Goal: Task Accomplishment & Management: Use online tool/utility

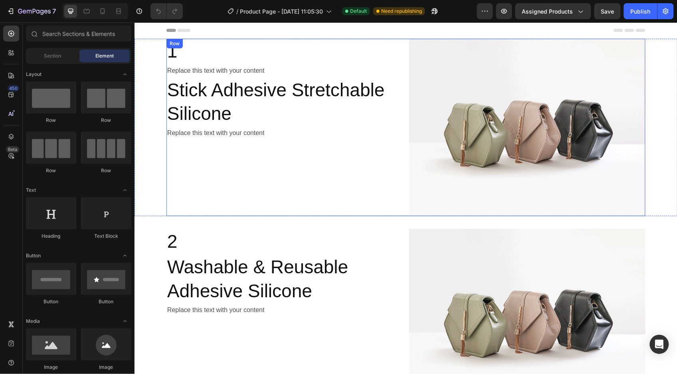
scroll to position [615, 0]
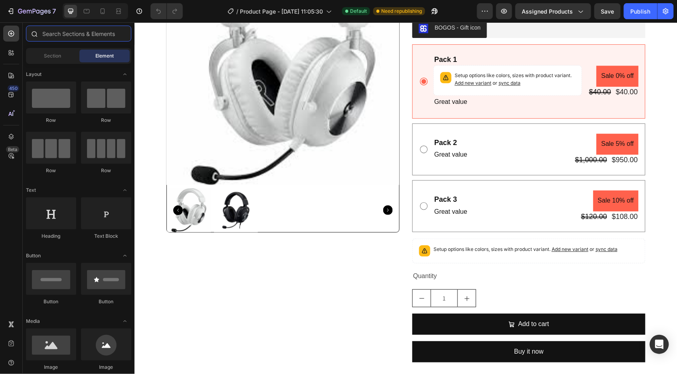
click at [70, 31] on input "text" at bounding box center [78, 34] width 105 height 16
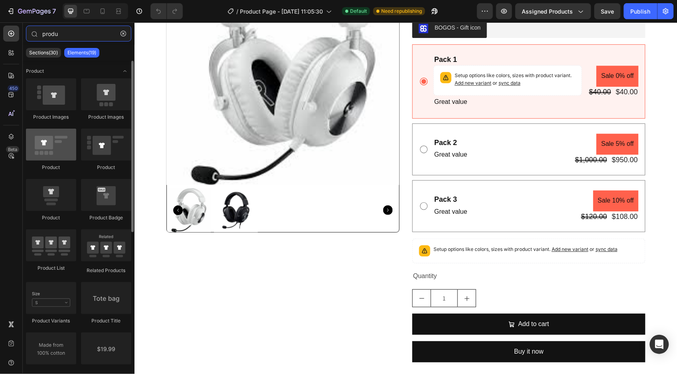
type input "produ"
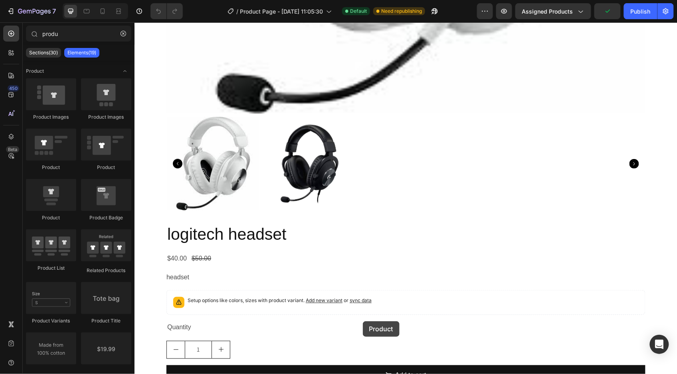
scroll to position [1714, 0]
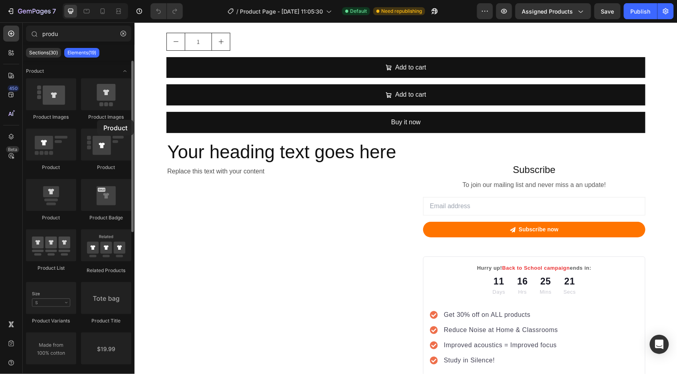
drag, startPoint x: 50, startPoint y: 146, endPoint x: 95, endPoint y: 122, distance: 50.4
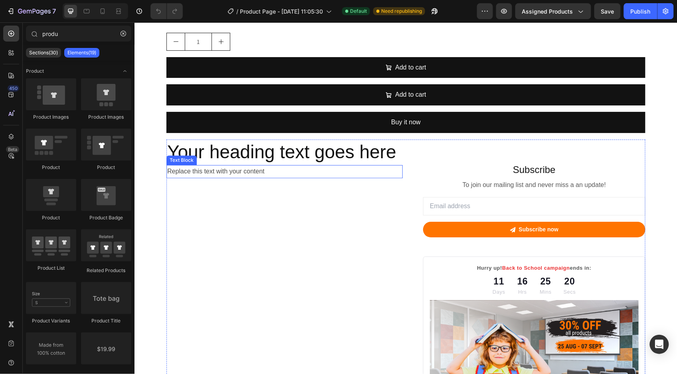
scroll to position [1099, 0]
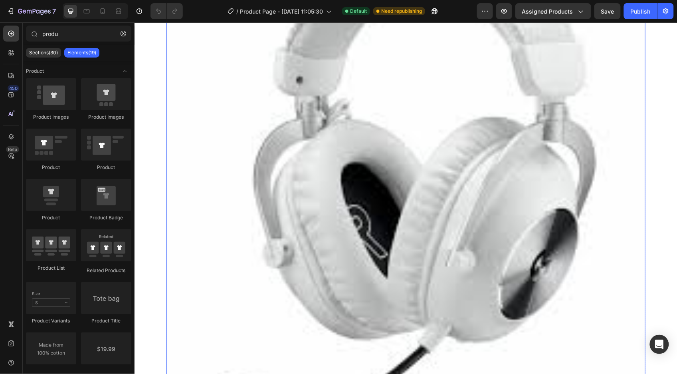
click at [364, 185] on img at bounding box center [405, 181] width 479 height 479
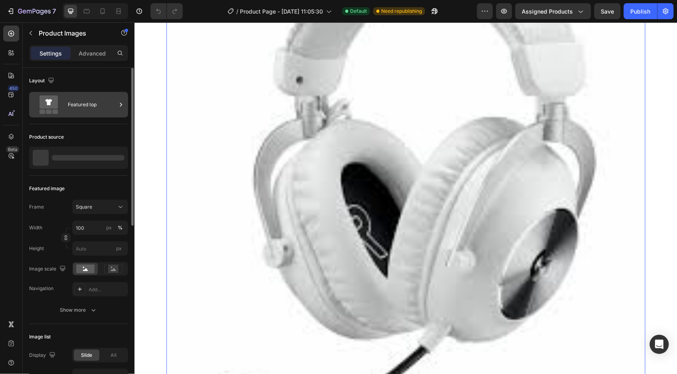
click at [75, 108] on div "Featured top" at bounding box center [92, 104] width 49 height 18
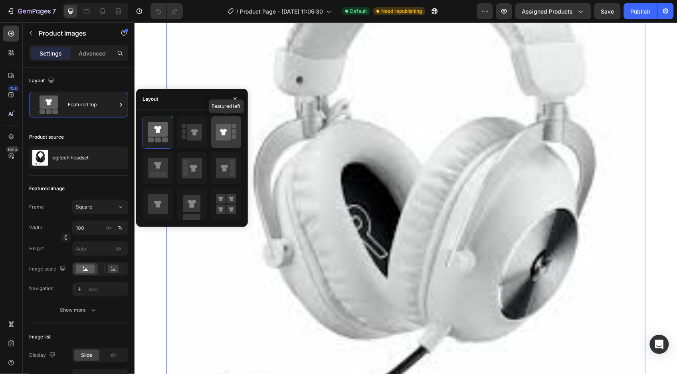
click at [225, 132] on icon at bounding box center [223, 132] width 15 height 17
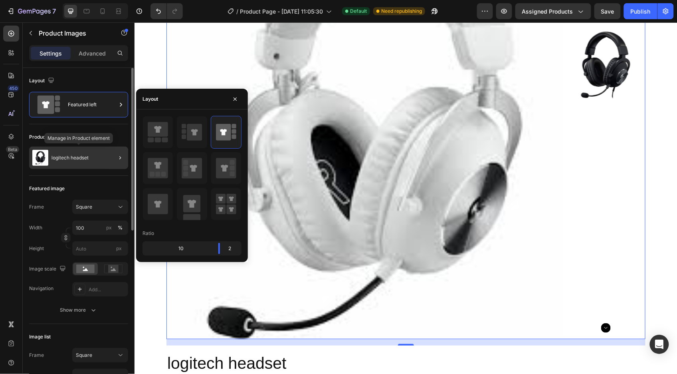
click at [82, 154] on div "logitech headset" at bounding box center [78, 157] width 99 height 22
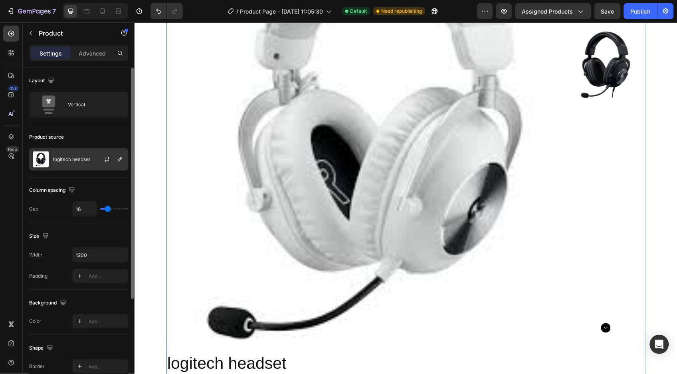
click at [85, 156] on p "logitech headset" at bounding box center [71, 159] width 37 height 6
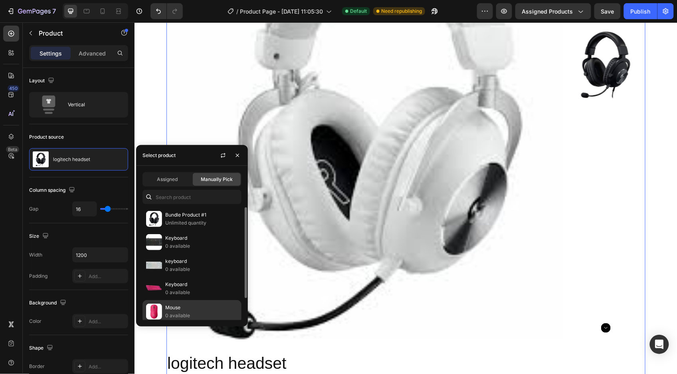
click at [182, 309] on p "Mouse" at bounding box center [201, 307] width 73 height 8
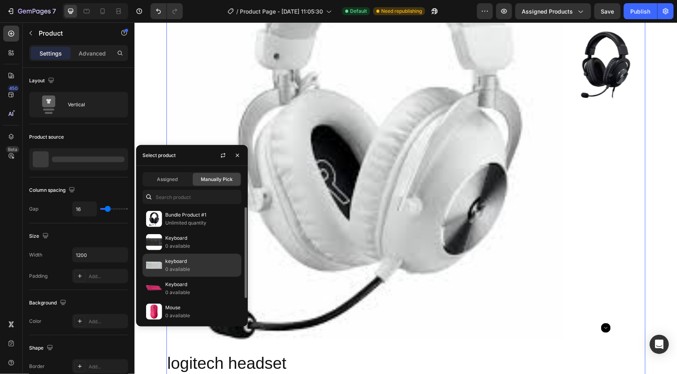
scroll to position [1, 0]
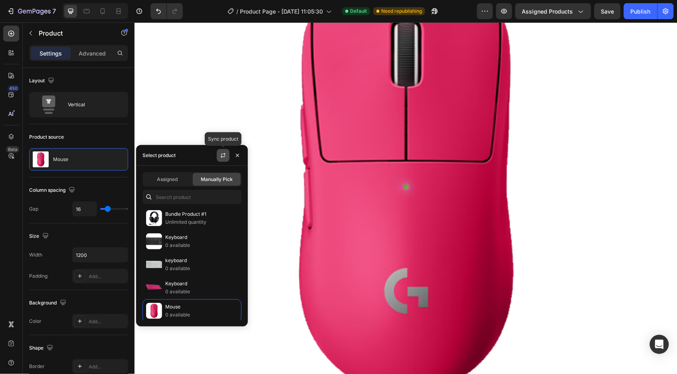
click at [223, 154] on icon "button" at bounding box center [223, 155] width 6 height 6
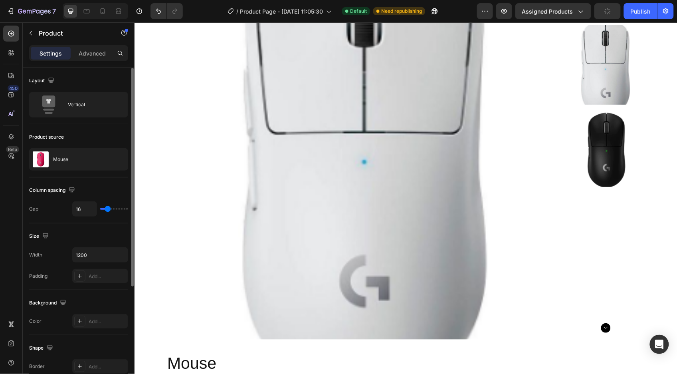
type input "10"
type input "0"
drag, startPoint x: 107, startPoint y: 210, endPoint x: 85, endPoint y: 210, distance: 22.4
type input "0"
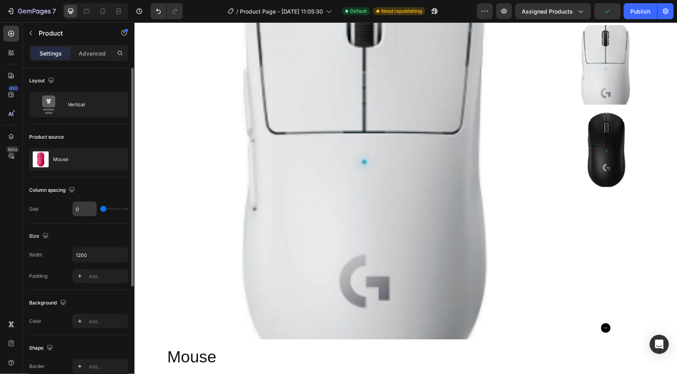
click at [100, 210] on input "range" at bounding box center [114, 209] width 28 height 2
click at [63, 97] on icon at bounding box center [49, 104] width 32 height 18
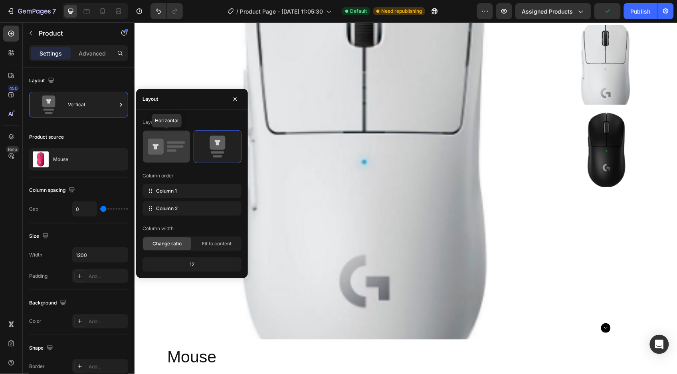
click at [164, 146] on icon at bounding box center [167, 146] width 38 height 22
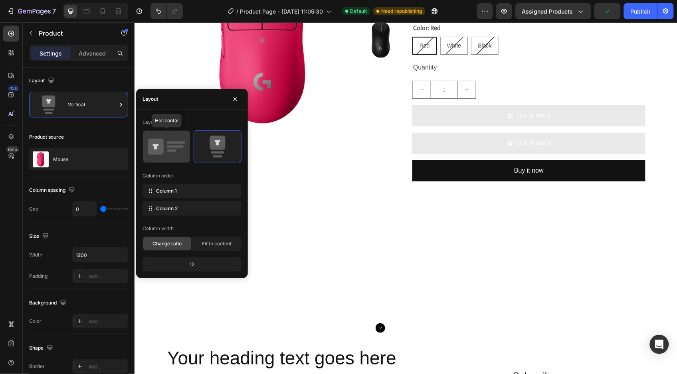
type input "32"
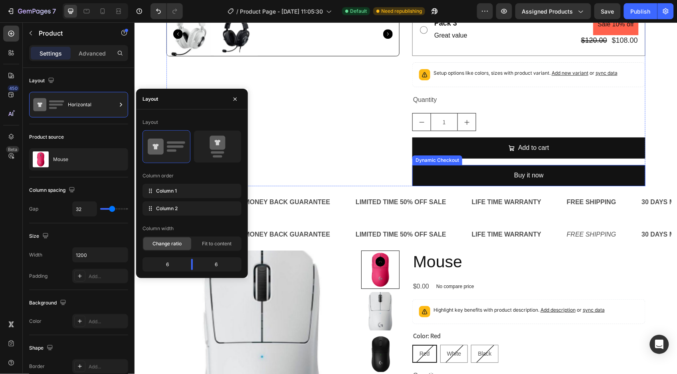
scroll to position [1099, 0]
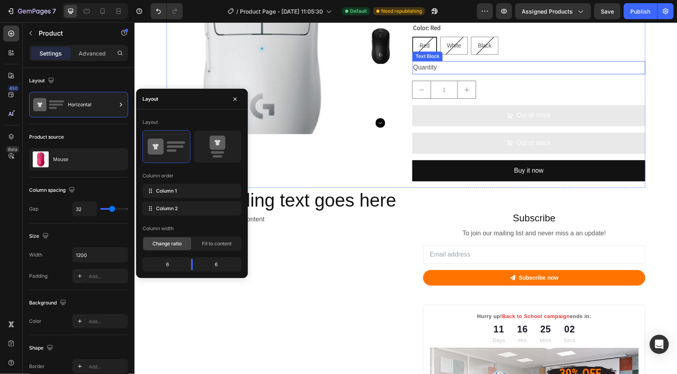
click at [535, 65] on div "Quantity" at bounding box center [528, 67] width 233 height 13
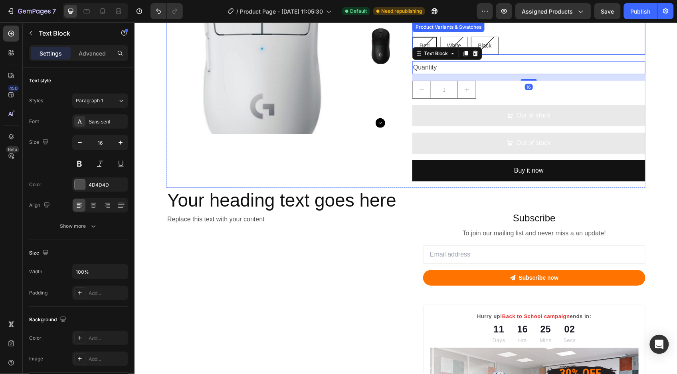
click at [477, 42] on span "Black" at bounding box center [484, 45] width 14 height 6
click at [471, 36] on input "Black Black Black" at bounding box center [470, 36] width 0 height 0
radio input "true"
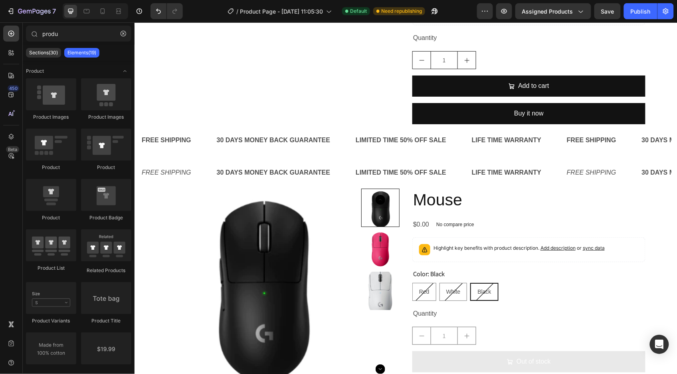
scroll to position [866, 0]
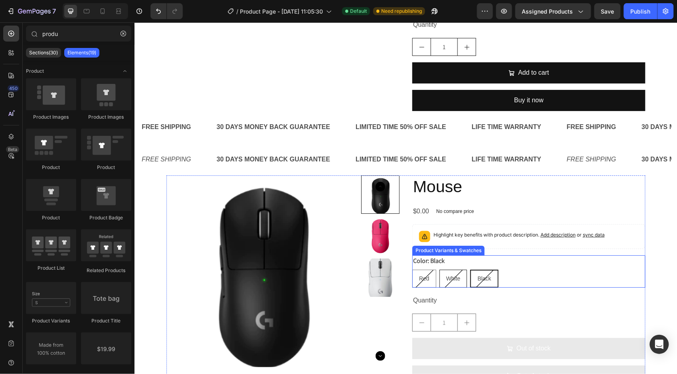
click at [449, 284] on div "White" at bounding box center [452, 278] width 27 height 16
click at [439, 269] on input "White White White" at bounding box center [439, 269] width 0 height 0
radio input "true"
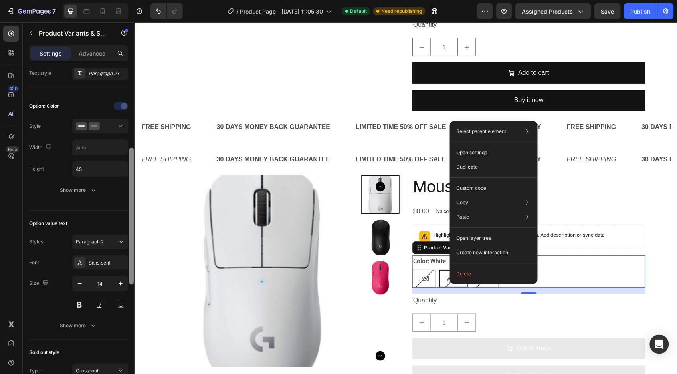
scroll to position [194, 0]
drag, startPoint x: 130, startPoint y: 194, endPoint x: 128, endPoint y: 275, distance: 81.1
click at [128, 275] on div "Type Separated Product source Mouse Option gap Gap 16 Option title Position Gap…" at bounding box center [79, 232] width 112 height 328
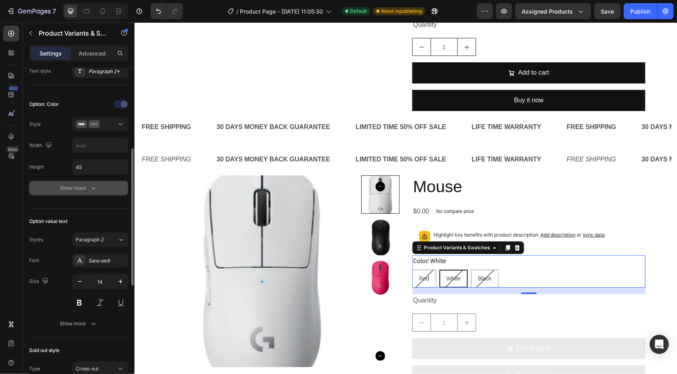
click at [83, 190] on div "Show more" at bounding box center [78, 188] width 37 height 8
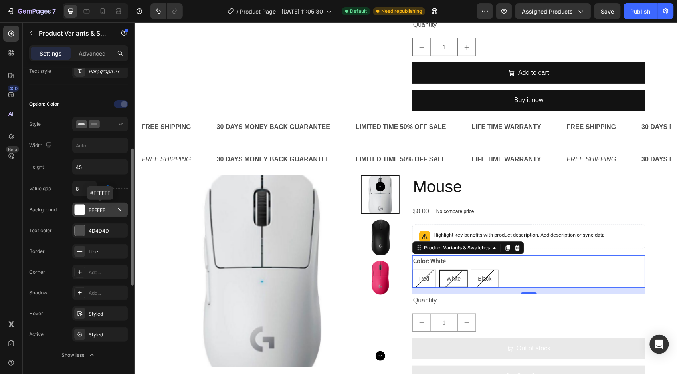
click at [97, 209] on div "FFFFFF" at bounding box center [100, 209] width 23 height 7
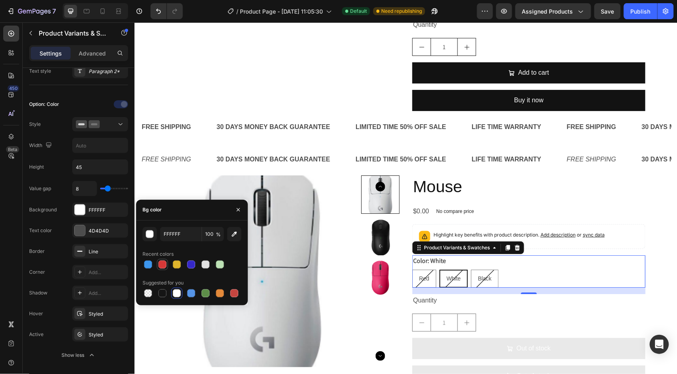
click at [161, 265] on div at bounding box center [162, 264] width 8 height 8
click at [149, 289] on div at bounding box center [148, 293] width 8 height 8
type input "000000"
type input "0"
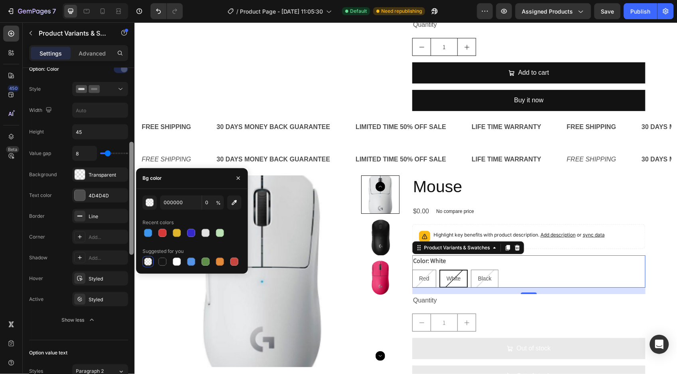
scroll to position [232, 0]
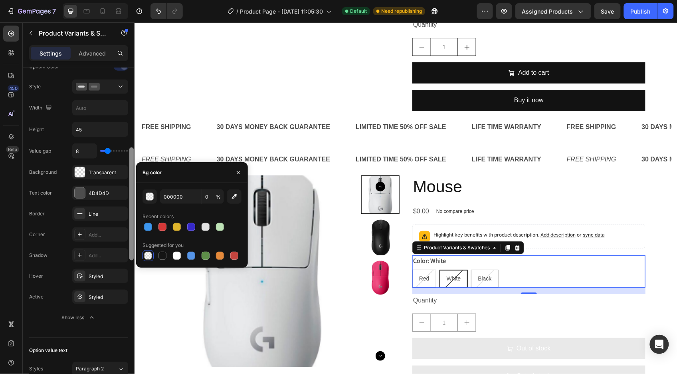
drag, startPoint x: 129, startPoint y: 199, endPoint x: 130, endPoint y: 212, distance: 12.8
click at [130, 212] on div at bounding box center [131, 203] width 4 height 113
click at [102, 274] on div "Styled" at bounding box center [100, 276] width 23 height 7
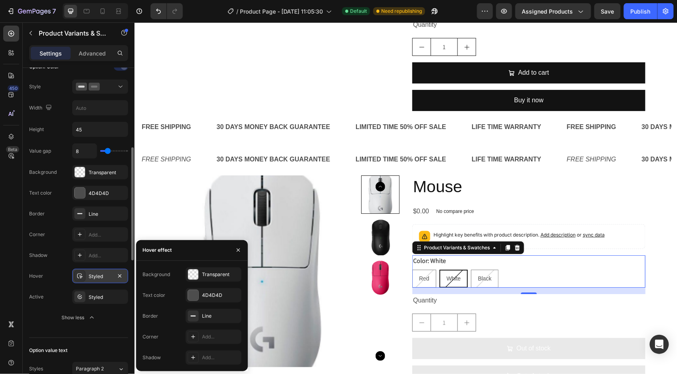
click at [102, 277] on div "Styled" at bounding box center [100, 276] width 23 height 7
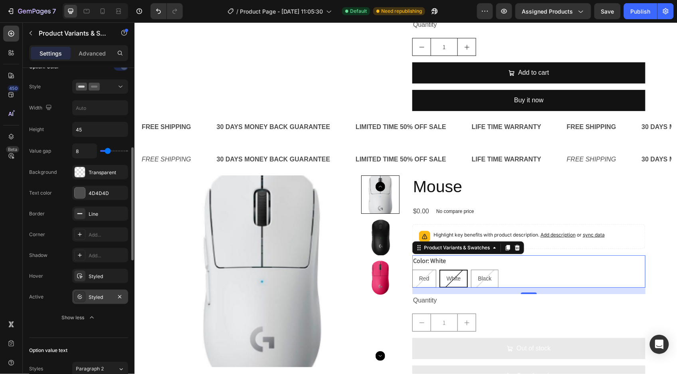
click at [105, 298] on div "Styled" at bounding box center [100, 296] width 23 height 7
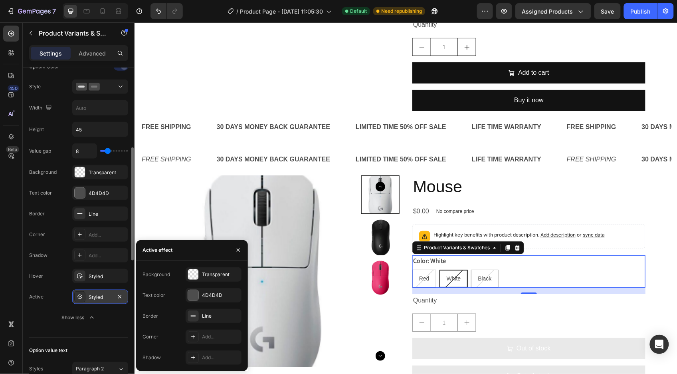
click at [98, 298] on div "Styled" at bounding box center [100, 296] width 23 height 7
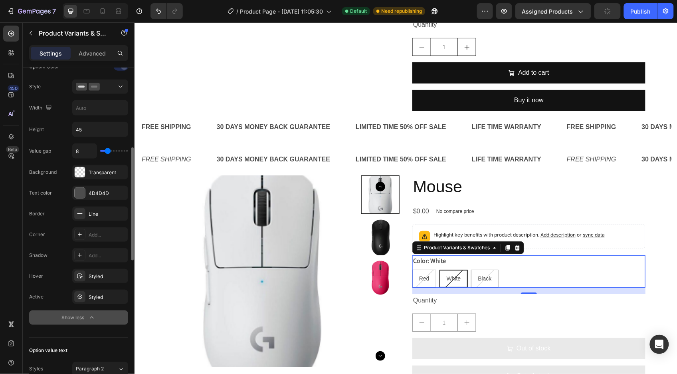
click at [88, 317] on icon "button" at bounding box center [92, 317] width 8 height 8
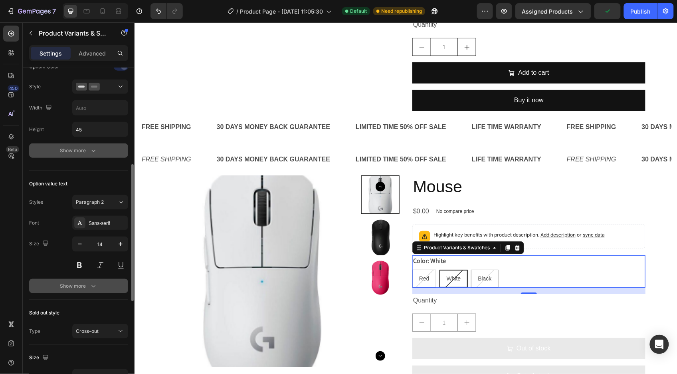
click at [87, 286] on div "Show more" at bounding box center [78, 286] width 37 height 8
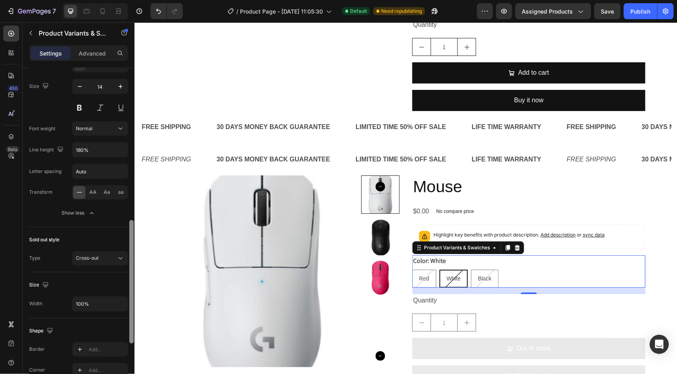
scroll to position [395, 0]
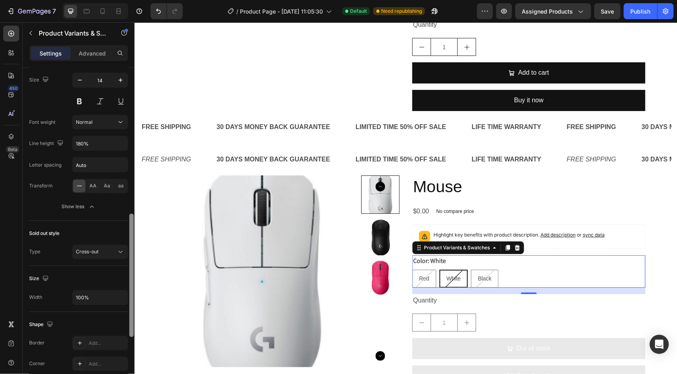
drag, startPoint x: 132, startPoint y: 262, endPoint x: 122, endPoint y: 323, distance: 62.4
click at [122, 323] on div "Type Separated Product source Mouse Option gap Gap 16 Option title Position Gap…" at bounding box center [79, 232] width 112 height 328
click at [84, 207] on div "Show less" at bounding box center [79, 207] width 34 height 8
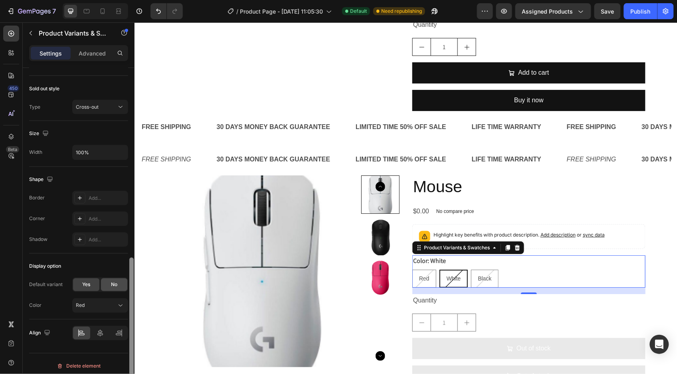
scroll to position [461, 0]
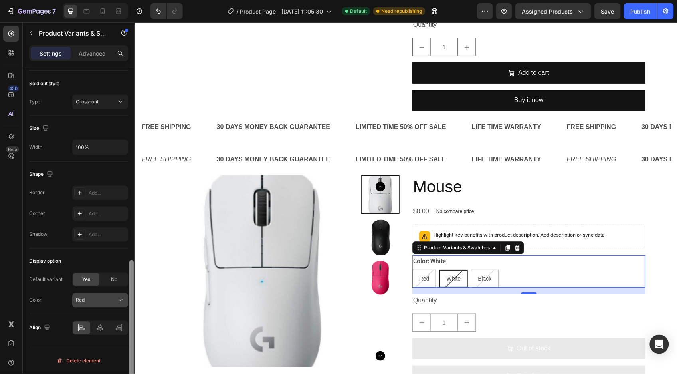
drag, startPoint x: 132, startPoint y: 251, endPoint x: 114, endPoint y: 293, distance: 45.2
click at [121, 293] on div "Type Separated Product source Mouse Option gap Gap 16 Option title Position Gap…" at bounding box center [79, 232] width 112 height 328
click at [110, 294] on button "Red" at bounding box center [100, 300] width 56 height 14
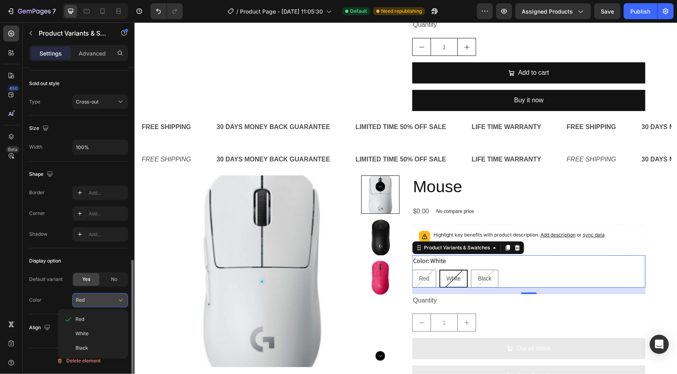
click at [108, 296] on button "Red" at bounding box center [100, 300] width 56 height 14
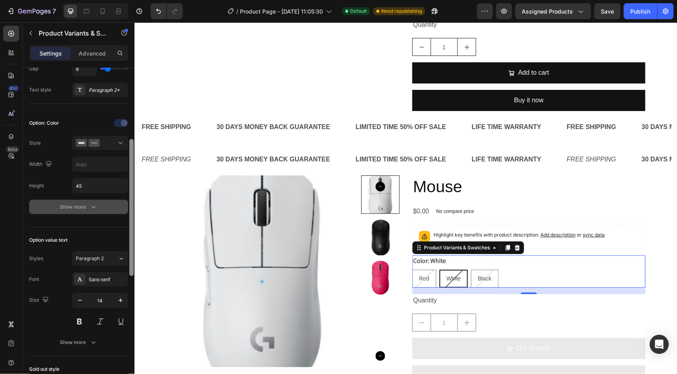
scroll to position [172, 0]
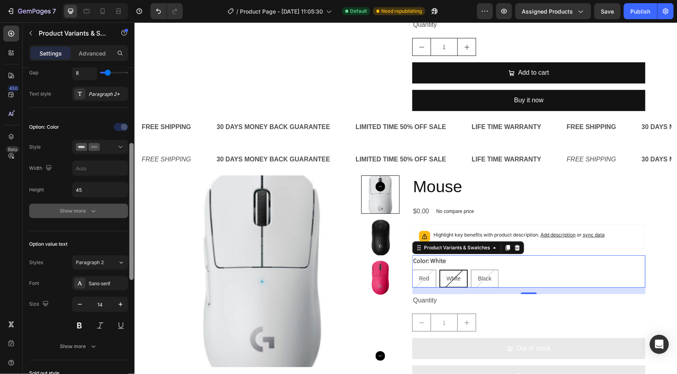
drag, startPoint x: 132, startPoint y: 298, endPoint x: 124, endPoint y: 177, distance: 120.8
click at [124, 177] on div "Type Separated Product source Mouse Option gap Gap 16 Option title Position Gap…" at bounding box center [79, 232] width 112 height 328
click at [115, 146] on div at bounding box center [100, 147] width 49 height 8
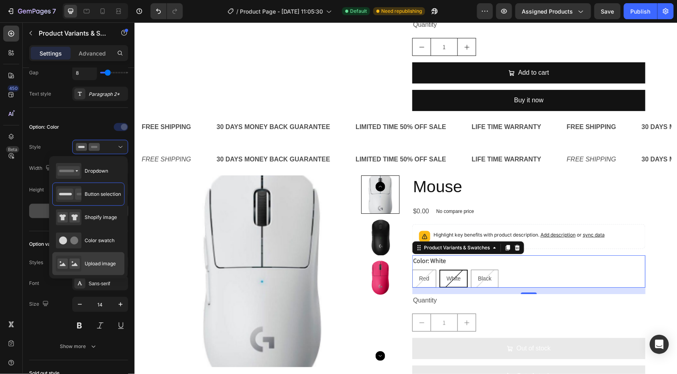
click at [97, 263] on span "Upload image" at bounding box center [100, 263] width 31 height 7
type input "64"
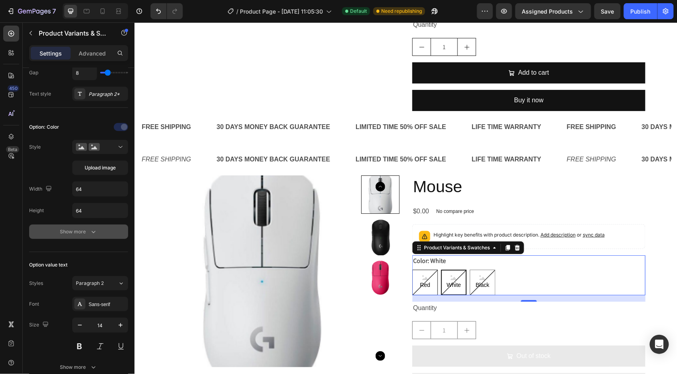
click at [423, 281] on span "Red" at bounding box center [425, 284] width 14 height 10
click at [412, 269] on input "Red Red Red" at bounding box center [411, 269] width 0 height 0
radio input "true"
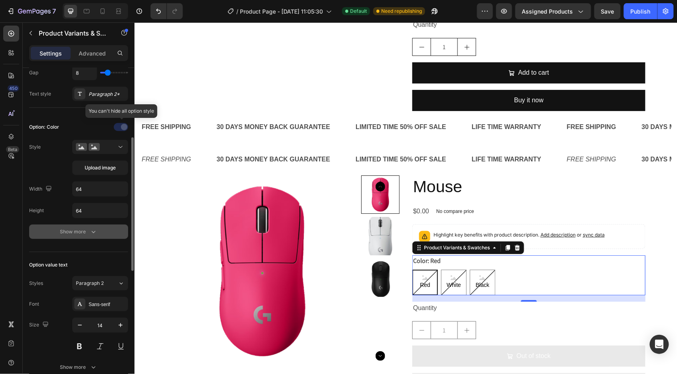
click at [121, 130] on div at bounding box center [122, 127] width 56 height 13
click at [88, 226] on button "Show more" at bounding box center [78, 231] width 99 height 14
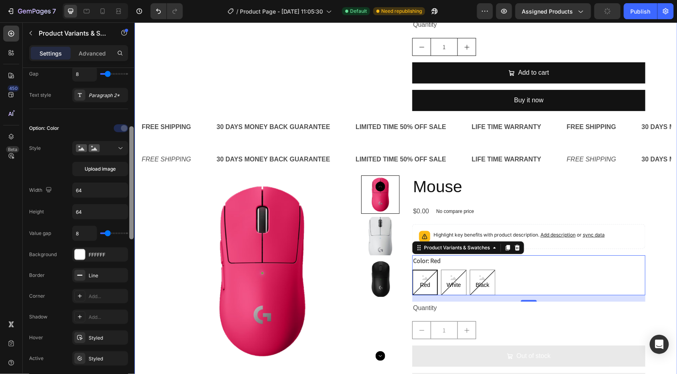
drag, startPoint x: 265, startPoint y: 252, endPoint x: 135, endPoint y: 194, distance: 141.9
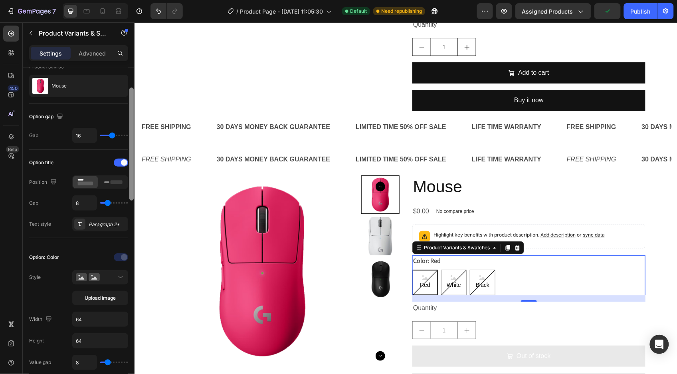
scroll to position [31, 0]
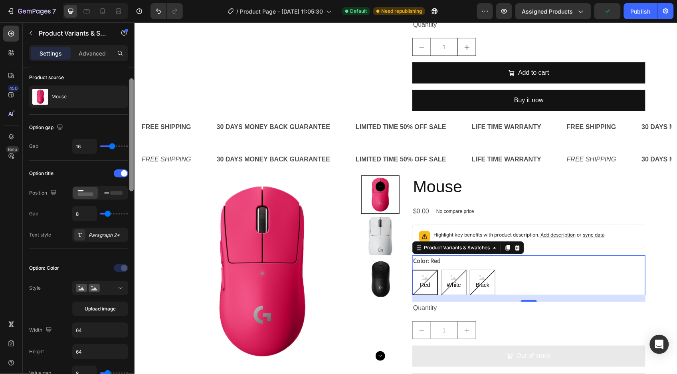
click at [130, 173] on div at bounding box center [131, 134] width 4 height 113
click at [418, 273] on div "Red" at bounding box center [425, 281] width 14 height 21
click at [412, 269] on input "Red Red Red" at bounding box center [411, 269] width 0 height 0
click at [418, 273] on div "Red" at bounding box center [425, 281] width 14 height 21
click at [412, 269] on input "Red Red Red" at bounding box center [411, 269] width 0 height 0
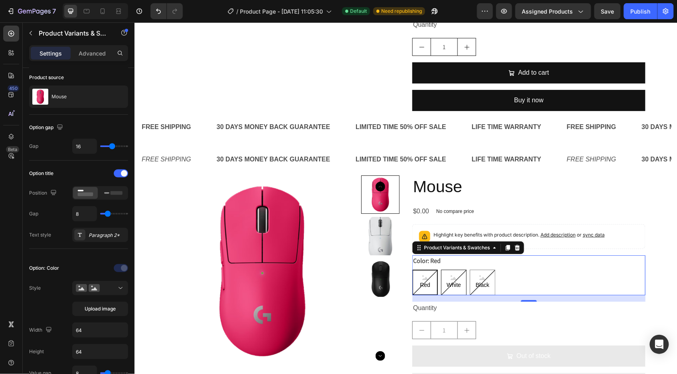
click at [445, 277] on div "White" at bounding box center [454, 281] width 18 height 21
click at [441, 269] on input "White White White" at bounding box center [440, 269] width 0 height 0
radio input "true"
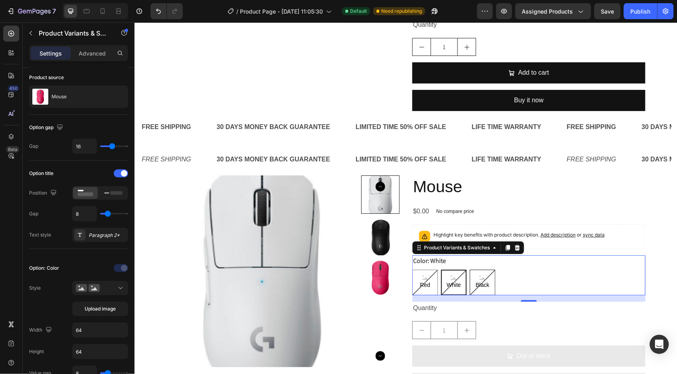
click at [475, 281] on span "Black" at bounding box center [482, 284] width 17 height 10
click at [469, 269] on input "Black Black Black" at bounding box center [469, 269] width 0 height 0
radio input "true"
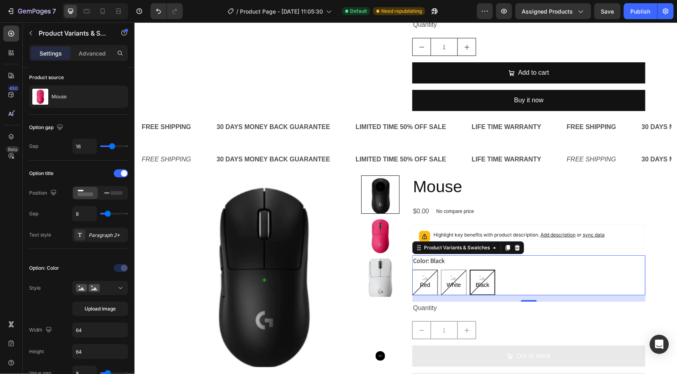
click at [418, 273] on div "Red" at bounding box center [425, 281] width 14 height 21
click at [412, 269] on input "Red Red Red" at bounding box center [411, 269] width 0 height 0
radio input "true"
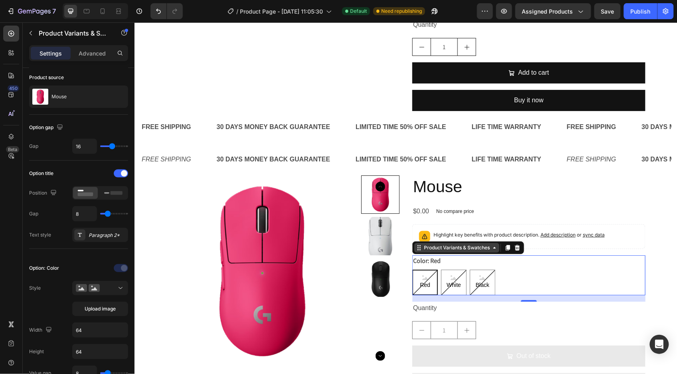
click at [469, 249] on div "Product Variants & Swatches" at bounding box center [456, 246] width 69 height 7
click at [420, 281] on span "Red" at bounding box center [425, 284] width 14 height 10
click at [412, 269] on input "Red Red Red" at bounding box center [411, 269] width 0 height 0
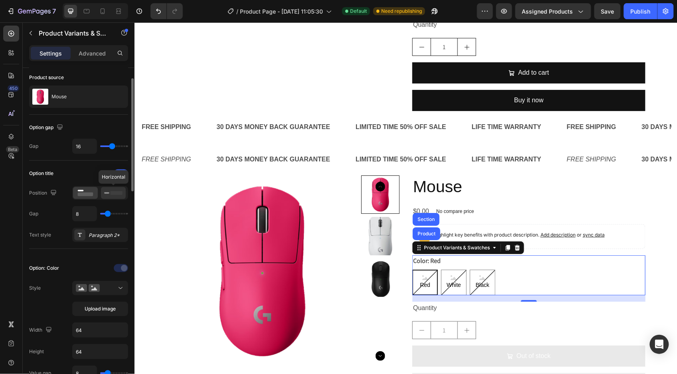
click at [108, 194] on icon at bounding box center [113, 192] width 18 height 9
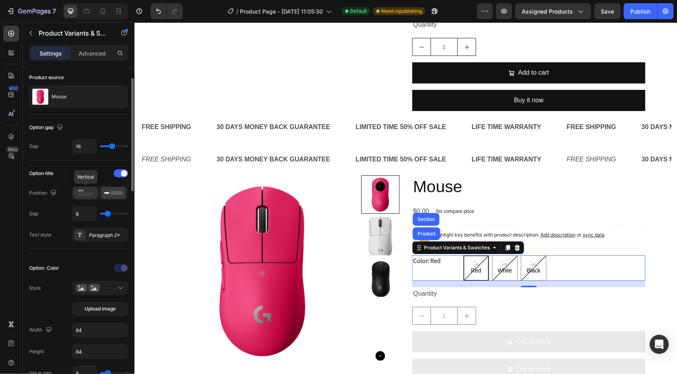
click at [89, 194] on rect at bounding box center [86, 194] width 16 height 4
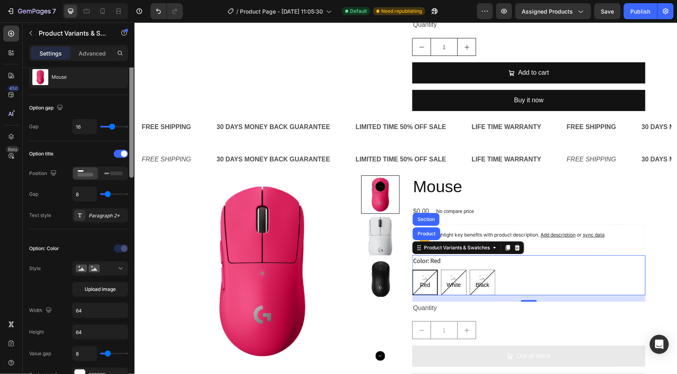
scroll to position [53, 0]
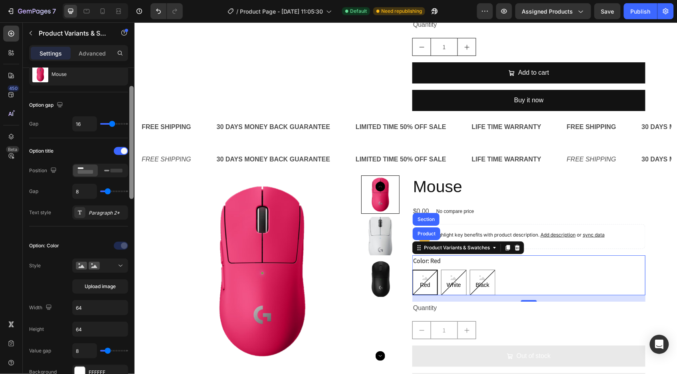
drag, startPoint x: 132, startPoint y: 185, endPoint x: 131, endPoint y: 193, distance: 7.7
click at [131, 193] on div at bounding box center [131, 142] width 4 height 113
type input "2"
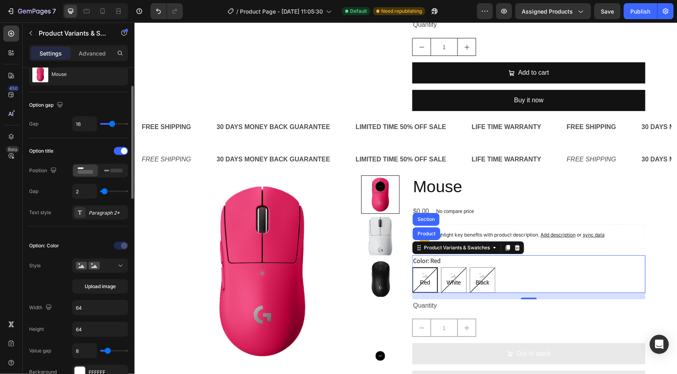
type input "1"
type input "0"
drag, startPoint x: 104, startPoint y: 192, endPoint x: 82, endPoint y: 190, distance: 22.4
type input "0"
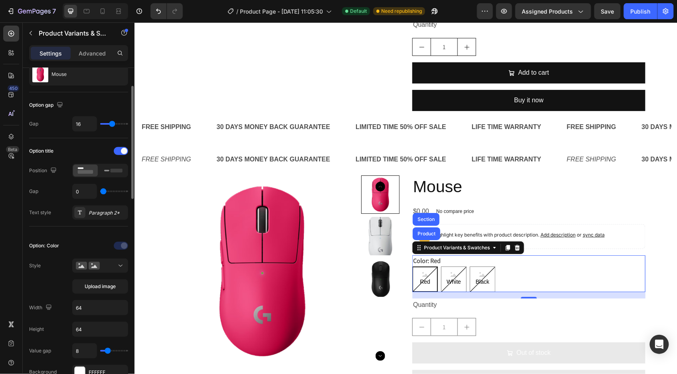
click at [100, 190] on input "range" at bounding box center [114, 191] width 28 height 2
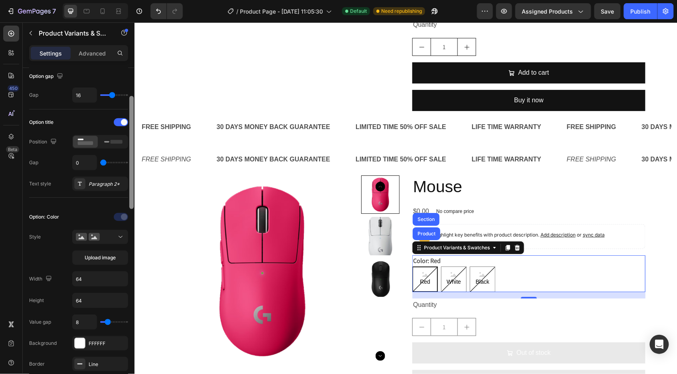
drag, startPoint x: 132, startPoint y: 188, endPoint x: 134, endPoint y: 198, distance: 10.1
click at [134, 198] on div at bounding box center [132, 232] width 6 height 329
click at [102, 255] on span "Upload image" at bounding box center [100, 257] width 31 height 7
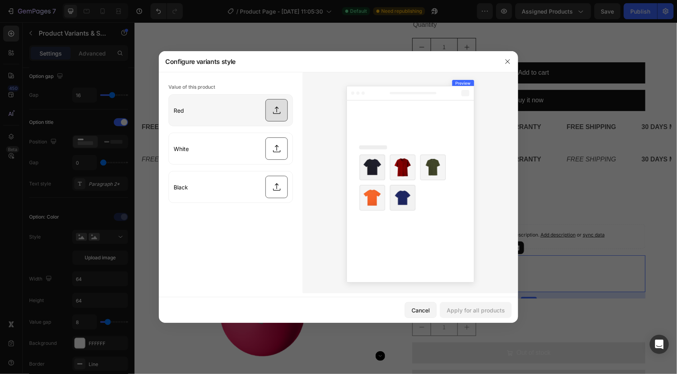
click at [277, 110] on input "file" at bounding box center [231, 110] width 124 height 31
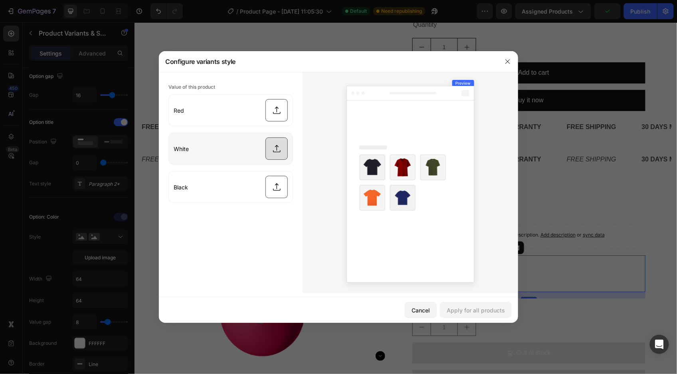
click at [268, 145] on input "file" at bounding box center [231, 148] width 124 height 31
type input "C:\fakepath\white.png"
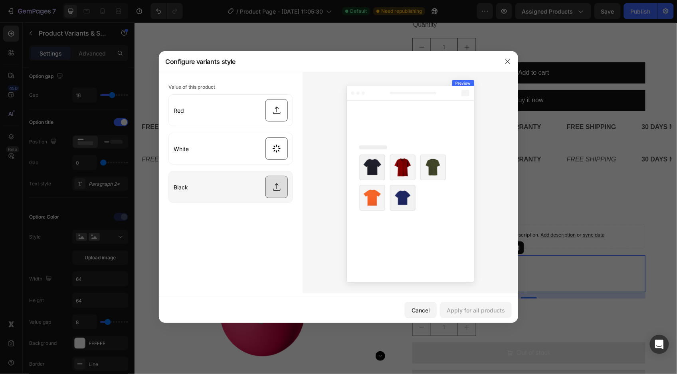
click at [284, 184] on input "file" at bounding box center [231, 186] width 124 height 31
type input "C:\fakepath\blk.png"
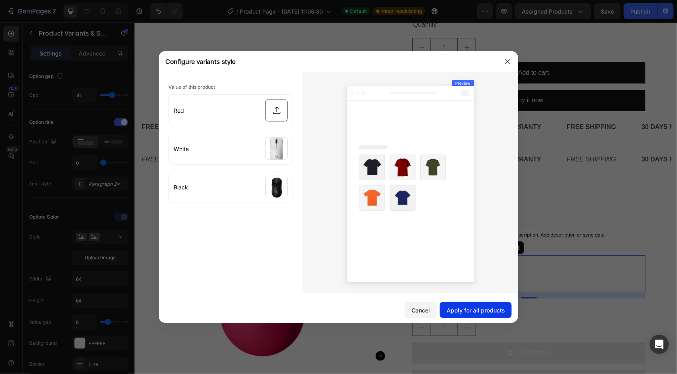
click at [465, 311] on div "Apply for all products" at bounding box center [476, 310] width 58 height 8
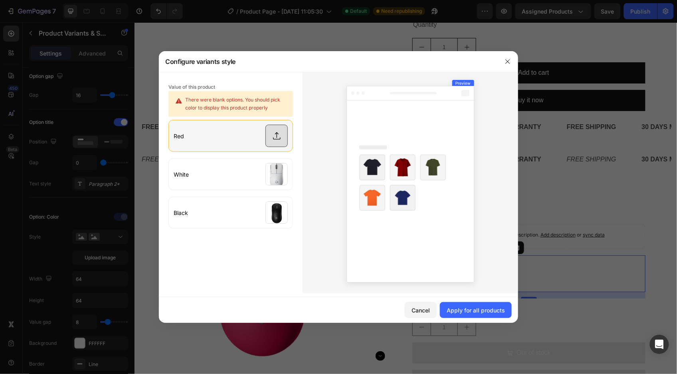
click at [270, 142] on input "file" at bounding box center [231, 135] width 124 height 31
type input "C:\fakepath\red.png"
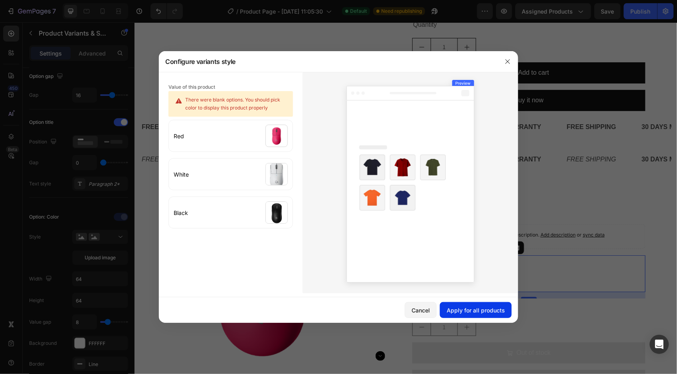
click at [480, 313] on div "Apply for all products" at bounding box center [476, 310] width 58 height 8
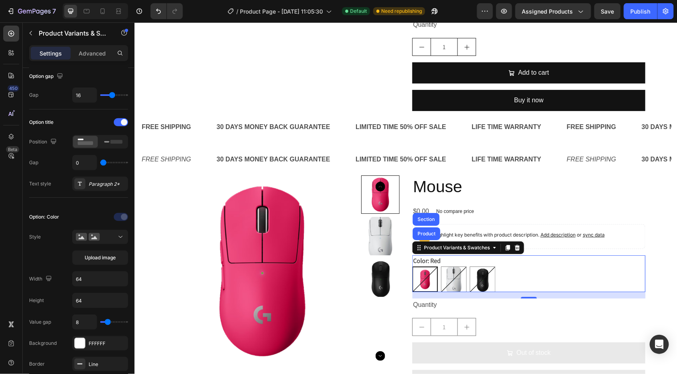
click at [427, 285] on img at bounding box center [425, 279] width 24 height 24
click at [412, 266] on input "Red Red" at bounding box center [411, 265] width 0 height 0
click at [451, 284] on img at bounding box center [453, 278] width 25 height 25
click at [441, 266] on input "White White" at bounding box center [440, 265] width 0 height 0
radio input "true"
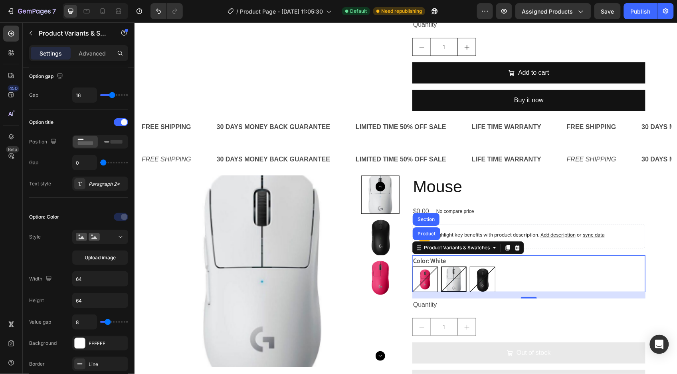
click at [418, 281] on div at bounding box center [425, 279] width 26 height 26
click at [412, 266] on input "Red Red" at bounding box center [411, 265] width 0 height 0
radio input "true"
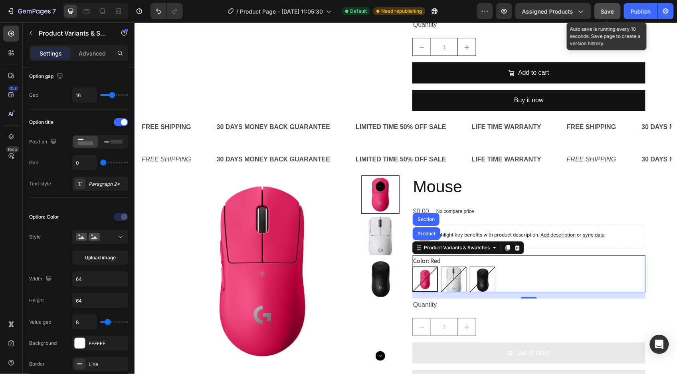
click at [605, 8] on span "Save" at bounding box center [607, 11] width 13 height 7
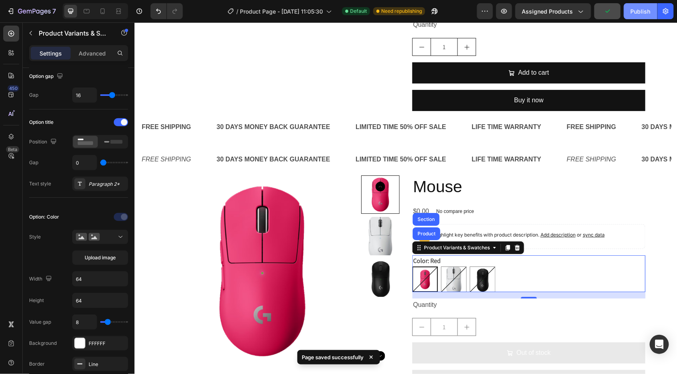
click at [637, 9] on div "Publish" at bounding box center [641, 11] width 20 height 8
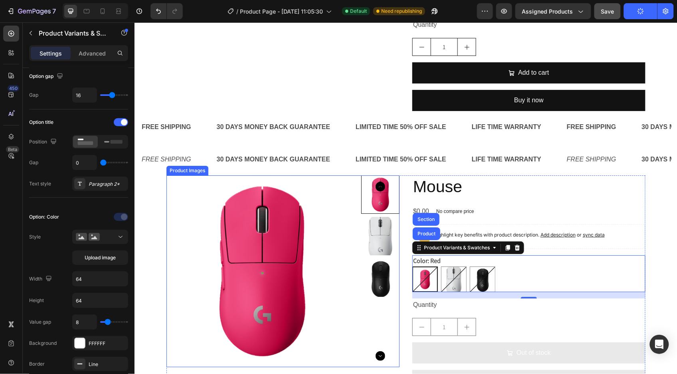
click at [274, 241] on img at bounding box center [262, 271] width 192 height 192
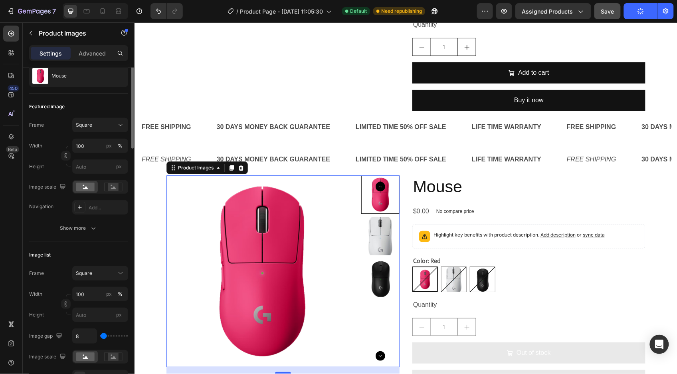
scroll to position [0, 0]
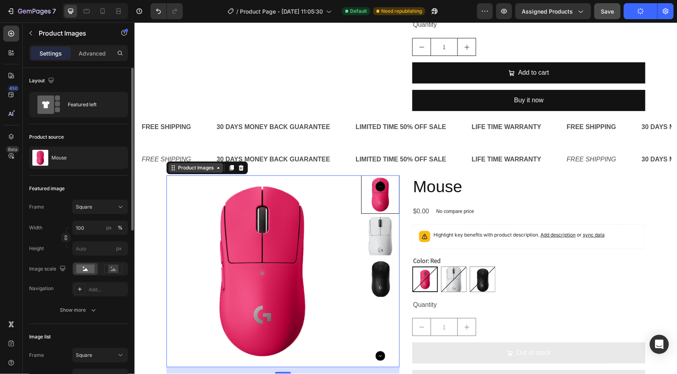
click at [191, 166] on div "Product Images" at bounding box center [195, 167] width 39 height 7
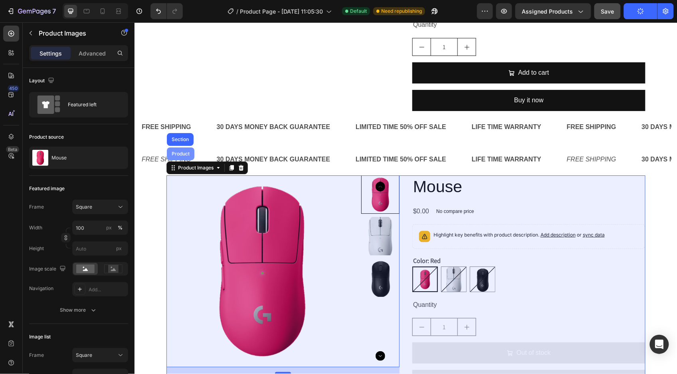
click at [176, 154] on div "Product" at bounding box center [180, 153] width 21 height 5
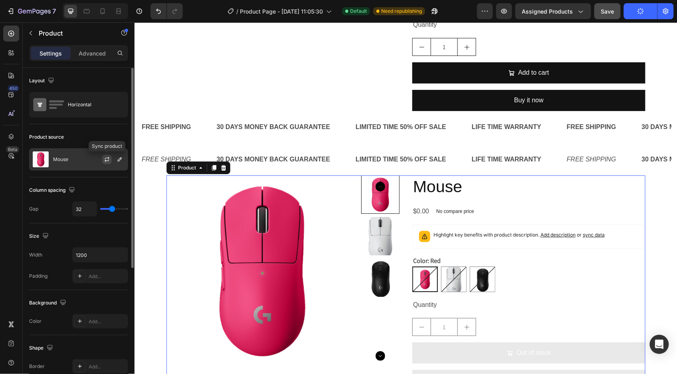
click at [106, 159] on icon "button" at bounding box center [107, 159] width 6 height 6
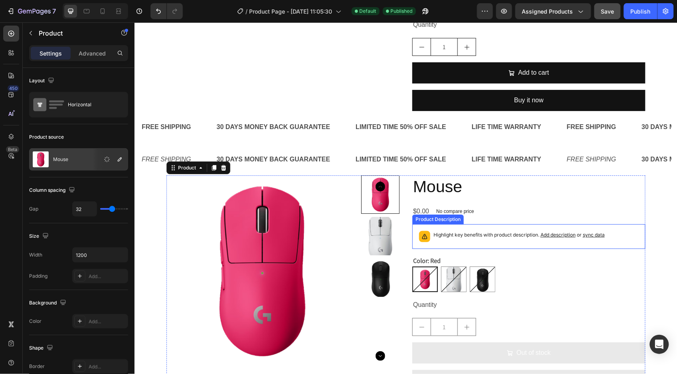
click at [520, 239] on div "Highlight key benefits with product description. Add description or sync data" at bounding box center [518, 235] width 171 height 11
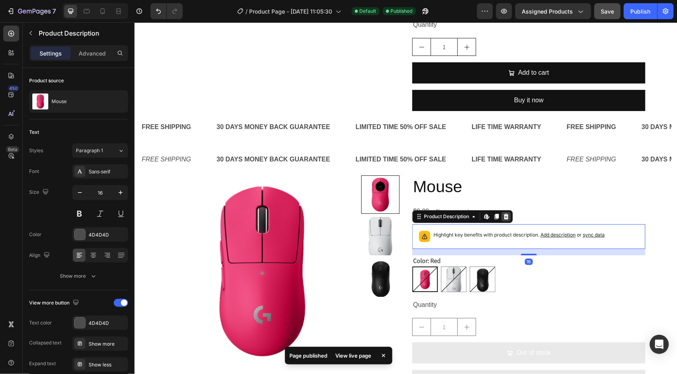
click at [502, 213] on icon at bounding box center [505, 216] width 6 height 6
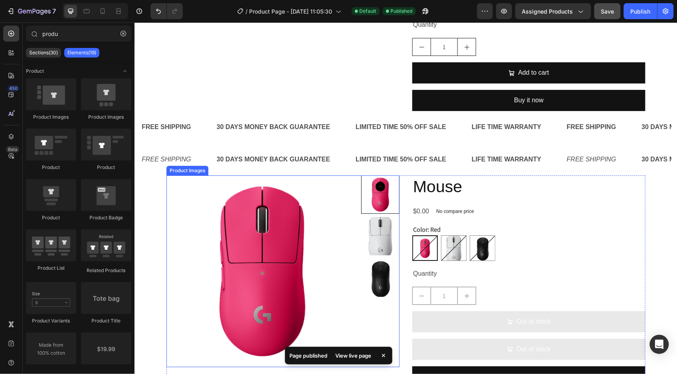
click at [252, 244] on img at bounding box center [262, 271] width 192 height 192
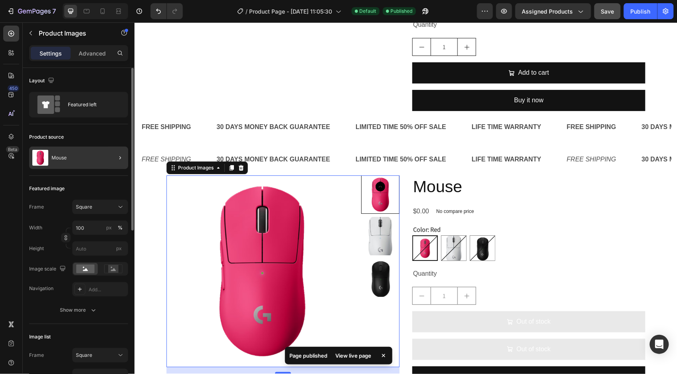
click at [108, 158] on div at bounding box center [117, 157] width 22 height 22
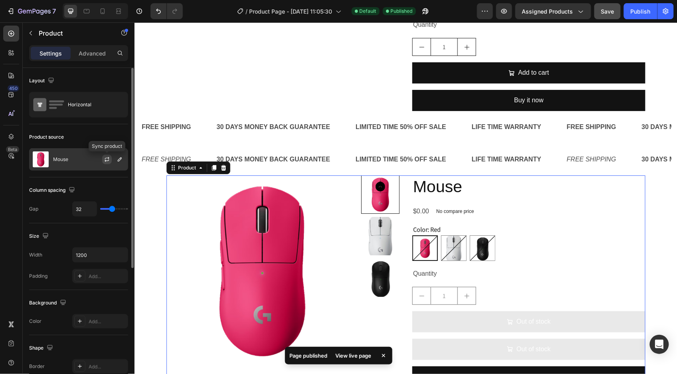
click at [109, 158] on icon "button" at bounding box center [107, 159] width 6 height 6
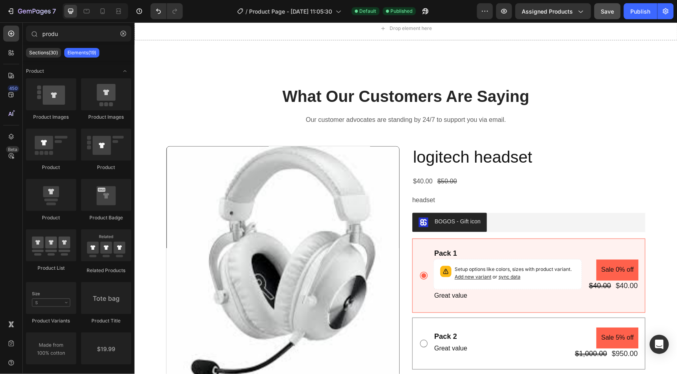
scroll to position [313, 0]
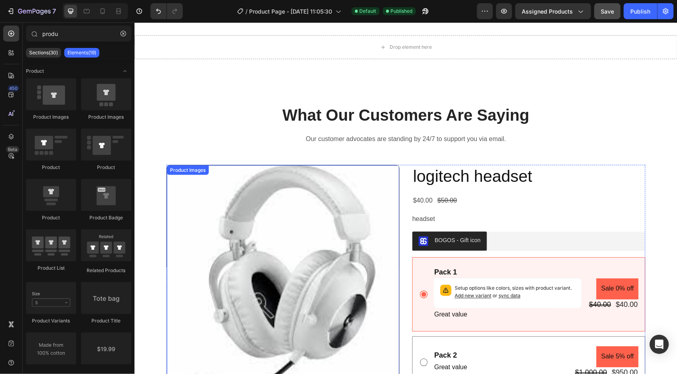
click at [255, 198] on img at bounding box center [282, 281] width 232 height 232
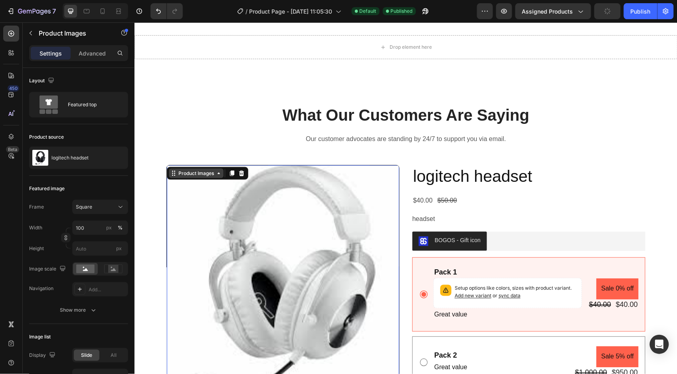
click at [176, 170] on div "Product Images" at bounding box center [195, 172] width 39 height 7
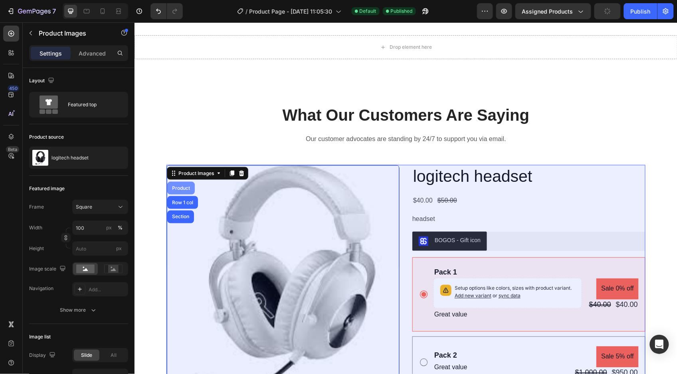
click at [180, 185] on div "Product" at bounding box center [180, 187] width 21 height 5
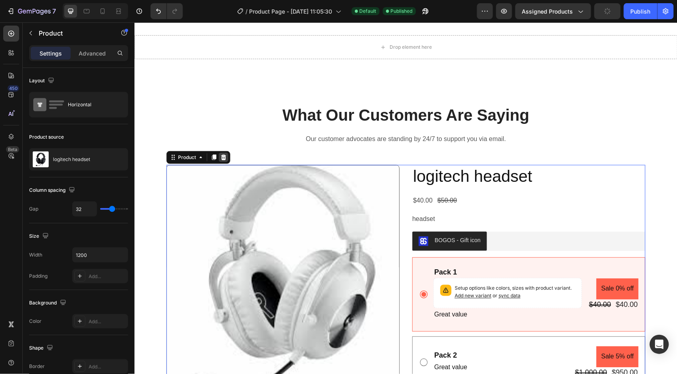
click at [221, 156] on icon at bounding box center [223, 157] width 5 height 6
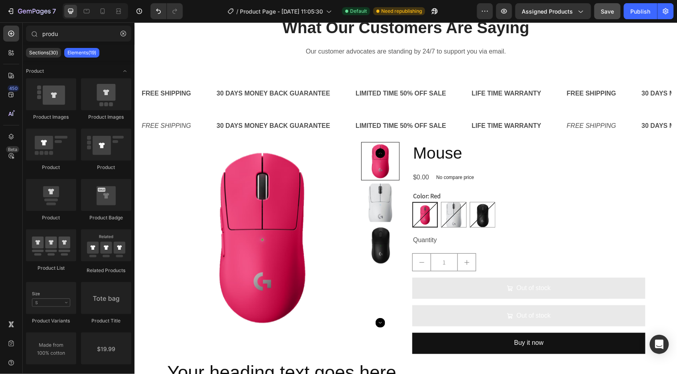
scroll to position [408, 0]
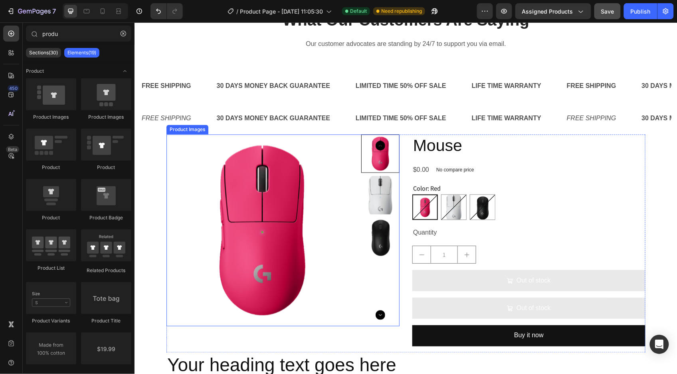
click at [305, 216] on img at bounding box center [262, 230] width 192 height 192
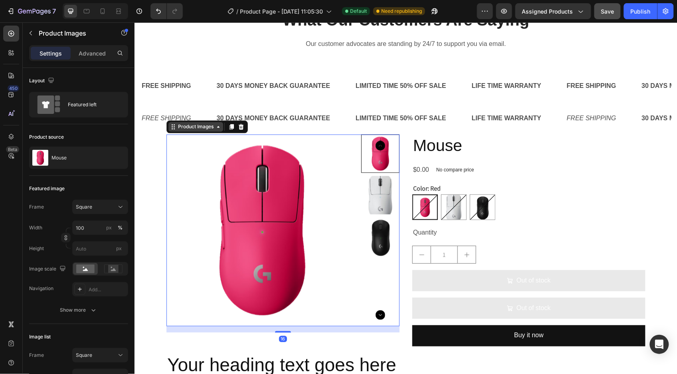
click at [179, 127] on div "Product Images" at bounding box center [195, 126] width 39 height 7
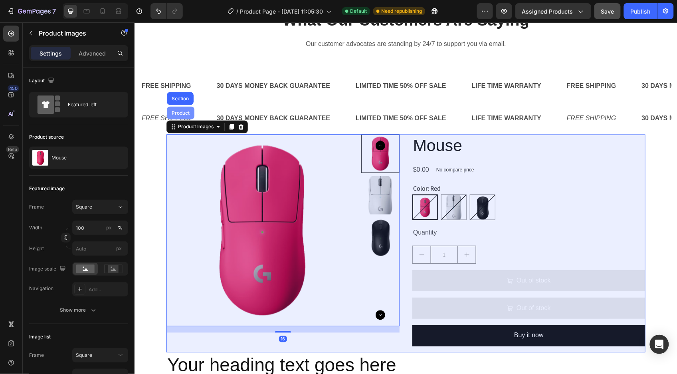
click at [179, 113] on div "Product" at bounding box center [180, 112] width 21 height 5
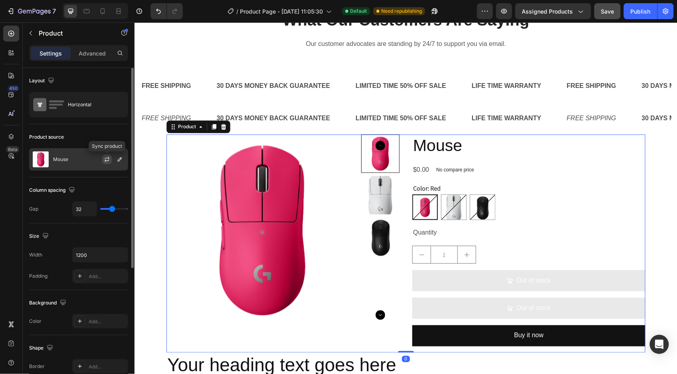
click at [106, 157] on icon "button" at bounding box center [107, 159] width 6 height 6
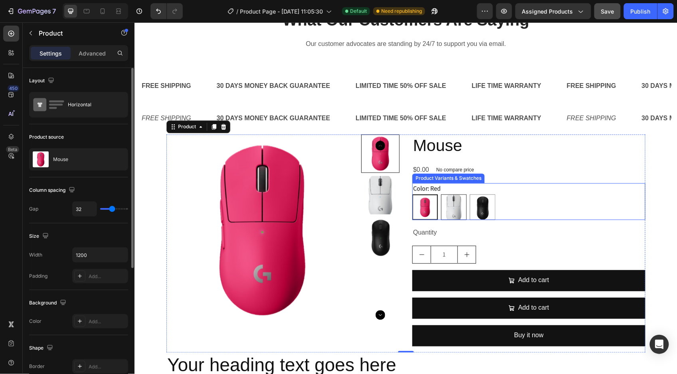
click at [454, 210] on img at bounding box center [453, 206] width 25 height 25
click at [441, 194] on input "White White" at bounding box center [440, 194] width 0 height 0
radio input "true"
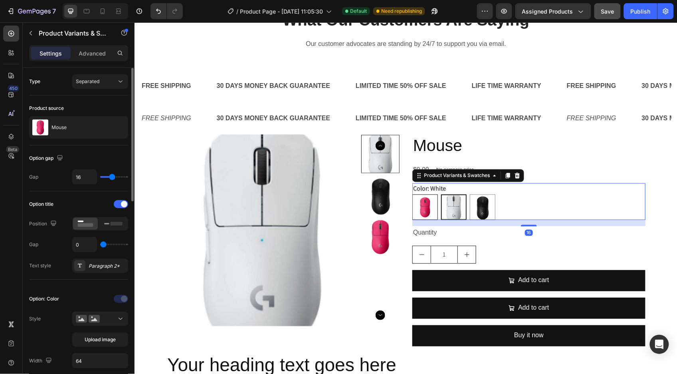
click at [424, 206] on img at bounding box center [424, 206] width 25 height 25
click at [412, 194] on input "Red Red" at bounding box center [411, 194] width 0 height 0
radio input "true"
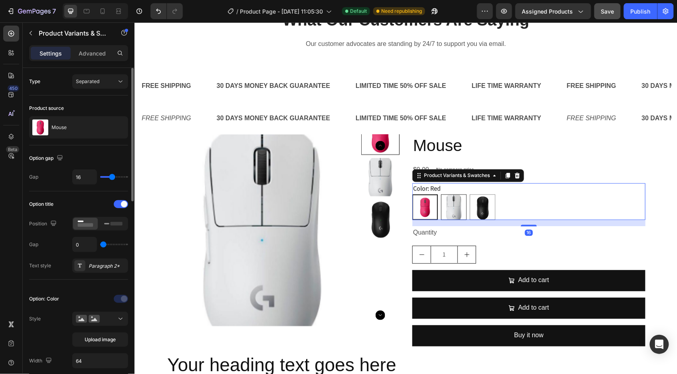
click at [450, 209] on img at bounding box center [453, 206] width 25 height 25
click at [441, 194] on input "White White" at bounding box center [440, 194] width 0 height 0
radio input "true"
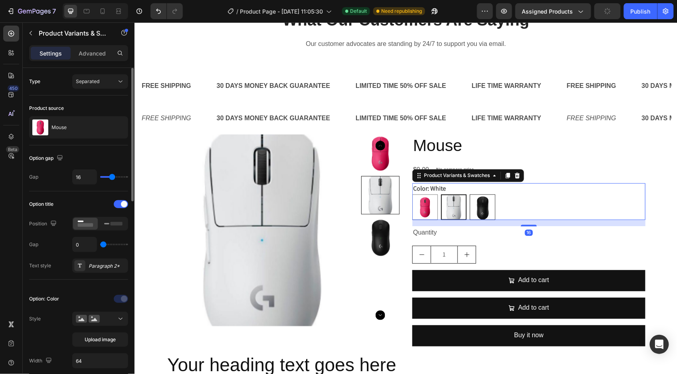
click at [478, 210] on img at bounding box center [482, 206] width 25 height 25
click at [469, 194] on input "Black Black" at bounding box center [469, 194] width 0 height 0
radio input "true"
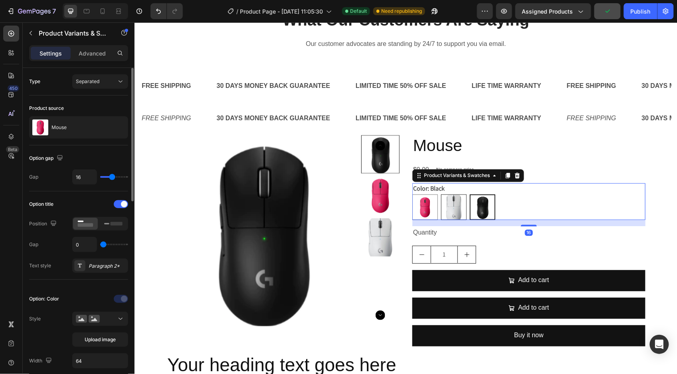
click at [441, 208] on img at bounding box center [453, 206] width 25 height 25
click at [440, 194] on input "White White" at bounding box center [440, 194] width 0 height 0
radio input "true"
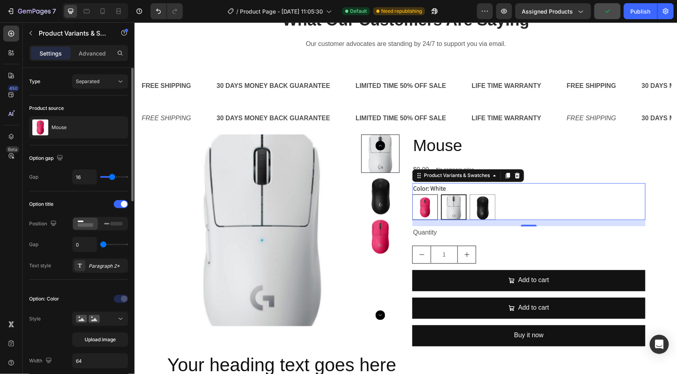
click at [432, 208] on img at bounding box center [424, 206] width 25 height 25
click at [412, 194] on input "Red Red" at bounding box center [411, 194] width 0 height 0
radio input "true"
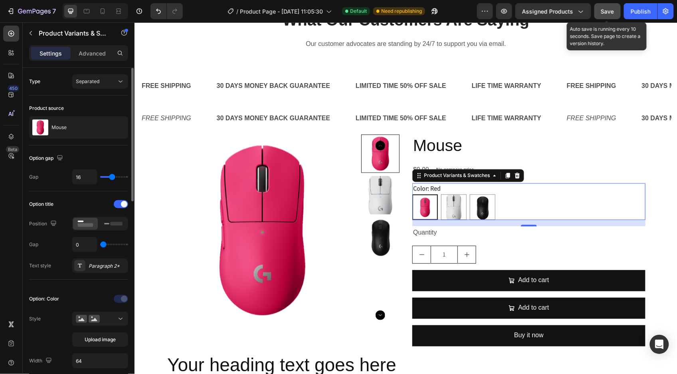
click at [602, 14] on div "Save" at bounding box center [607, 11] width 13 height 8
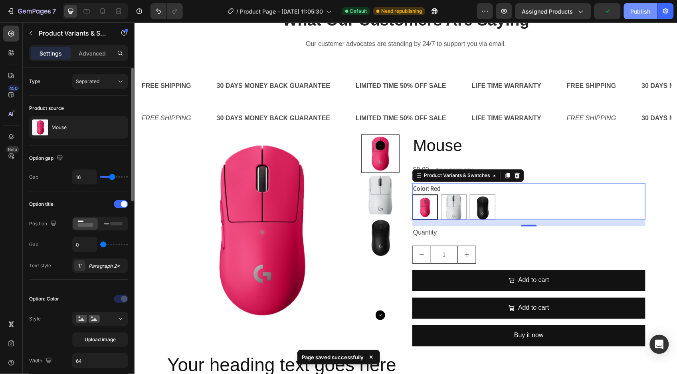
click at [633, 14] on div "Publish" at bounding box center [641, 11] width 20 height 8
click at [444, 211] on img at bounding box center [453, 206] width 25 height 25
click at [441, 194] on input "White White" at bounding box center [440, 194] width 0 height 0
radio input "true"
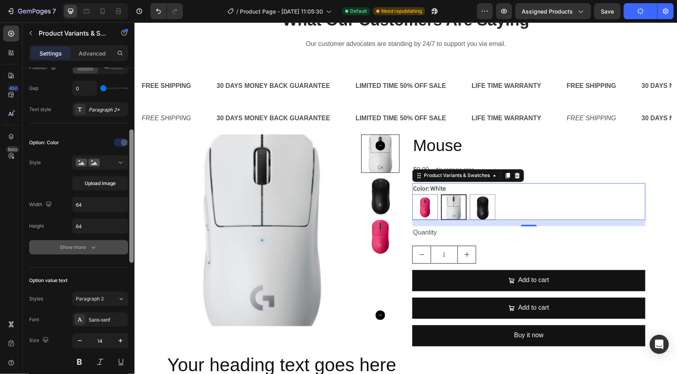
scroll to position [157, 0]
drag, startPoint x: 132, startPoint y: 184, endPoint x: 121, endPoint y: 245, distance: 62.0
click at [127, 248] on div "Type Separated Product source Mouse Option gap Gap 16 Option title Position Gap…" at bounding box center [79, 232] width 112 height 328
click at [93, 245] on icon "button" at bounding box center [93, 246] width 8 height 8
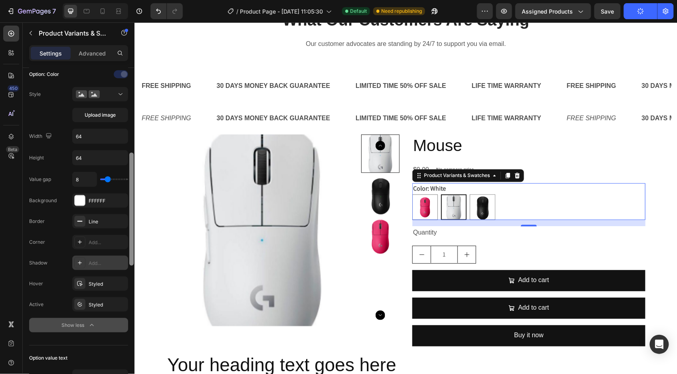
drag, startPoint x: 130, startPoint y: 236, endPoint x: 123, endPoint y: 263, distance: 27.3
click at [123, 263] on div "Type Separated Product source Mouse Option gap Gap 16 Option title Position Gap…" at bounding box center [79, 232] width 112 height 328
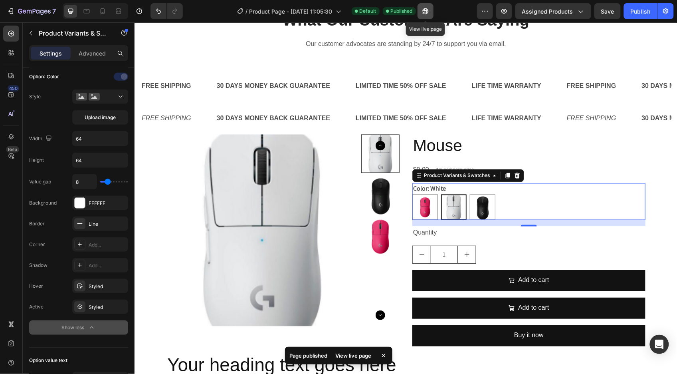
click at [423, 6] on button "button" at bounding box center [425, 11] width 16 height 16
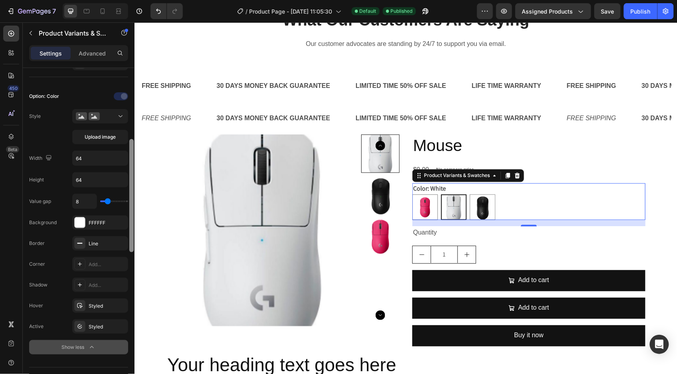
drag, startPoint x: 132, startPoint y: 217, endPoint x: 132, endPoint y: 210, distance: 7.6
click at [132, 210] on div at bounding box center [131, 195] width 4 height 113
click at [120, 115] on icon at bounding box center [121, 117] width 8 height 8
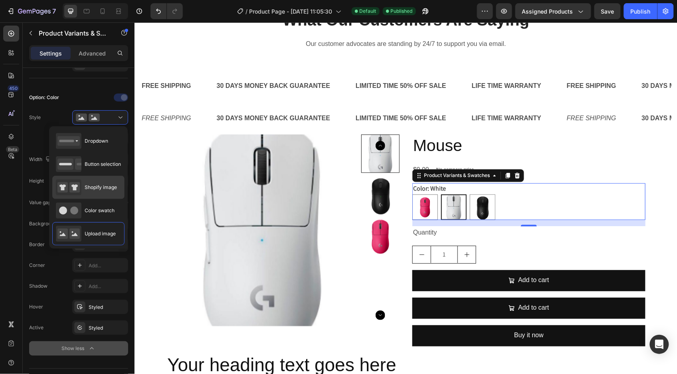
click at [104, 185] on span "Shopify image" at bounding box center [101, 187] width 32 height 7
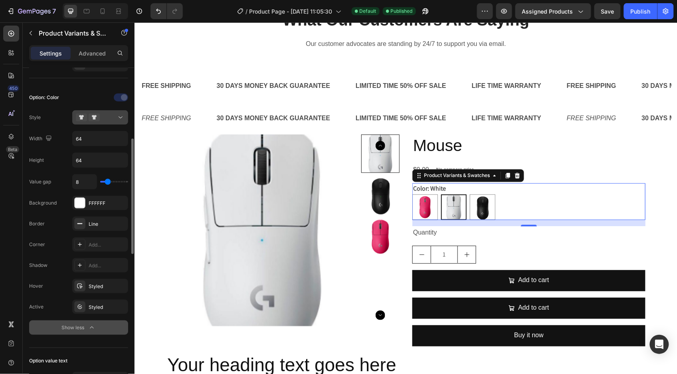
click at [115, 117] on div at bounding box center [100, 117] width 49 height 8
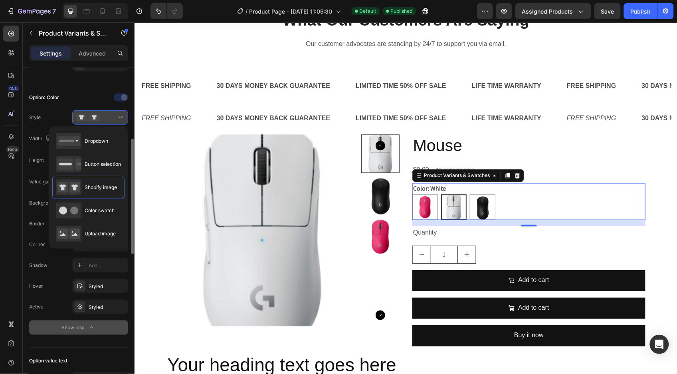
click at [115, 117] on div at bounding box center [100, 117] width 49 height 8
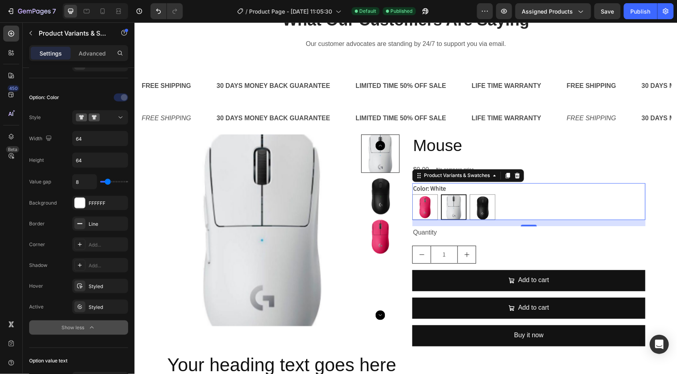
click at [441, 205] on img at bounding box center [453, 207] width 24 height 24
click at [441, 194] on input "White White" at bounding box center [440, 194] width 0 height 0
click at [430, 208] on img at bounding box center [424, 206] width 25 height 25
click at [412, 194] on input "Red Red" at bounding box center [411, 194] width 0 height 0
radio input "true"
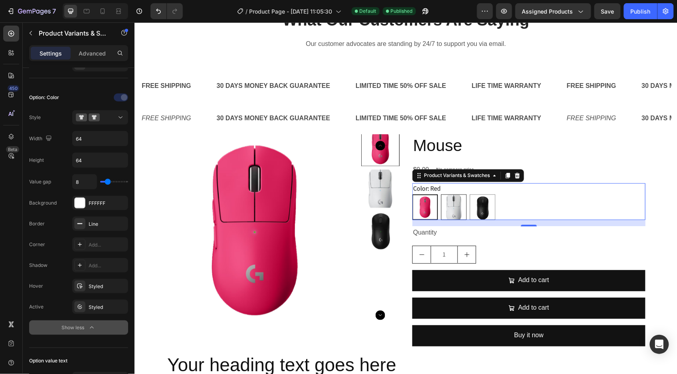
click at [451, 207] on img at bounding box center [453, 206] width 25 height 25
click at [441, 194] on input "White White" at bounding box center [440, 194] width 0 height 0
radio input "true"
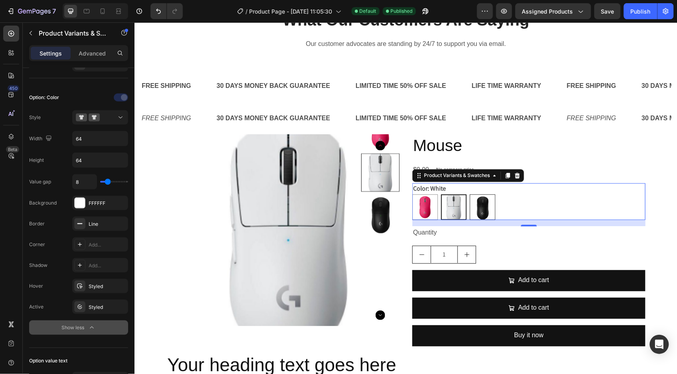
click at [474, 206] on img at bounding box center [482, 206] width 25 height 25
click at [469, 194] on input "Black Black" at bounding box center [469, 194] width 0 height 0
radio input "true"
